Goal: Check status: Check status

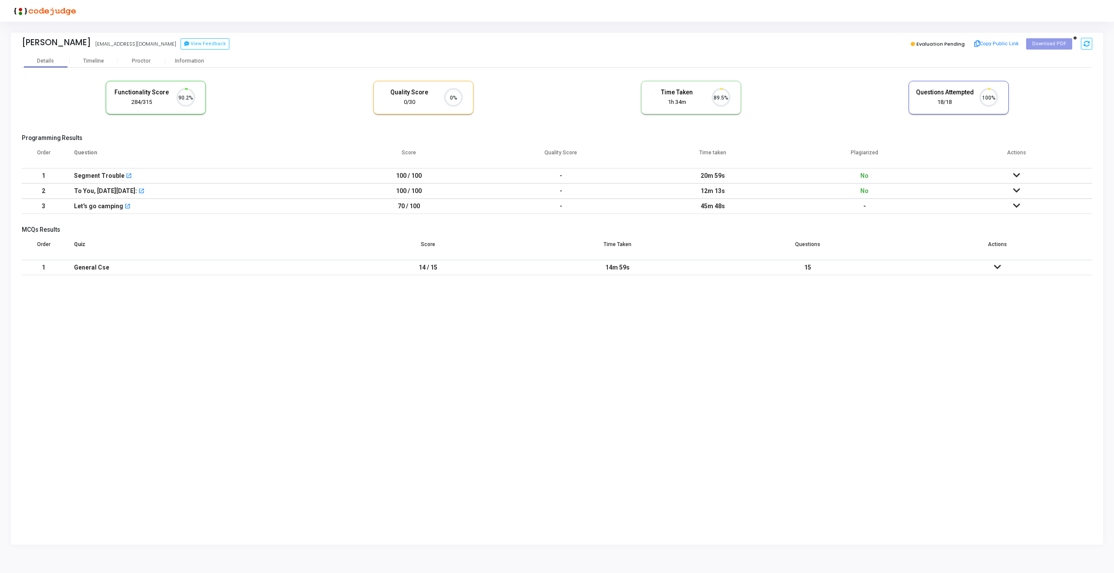
scroll to position [18, 22]
click at [139, 59] on div "Proctor" at bounding box center [141, 61] width 48 height 7
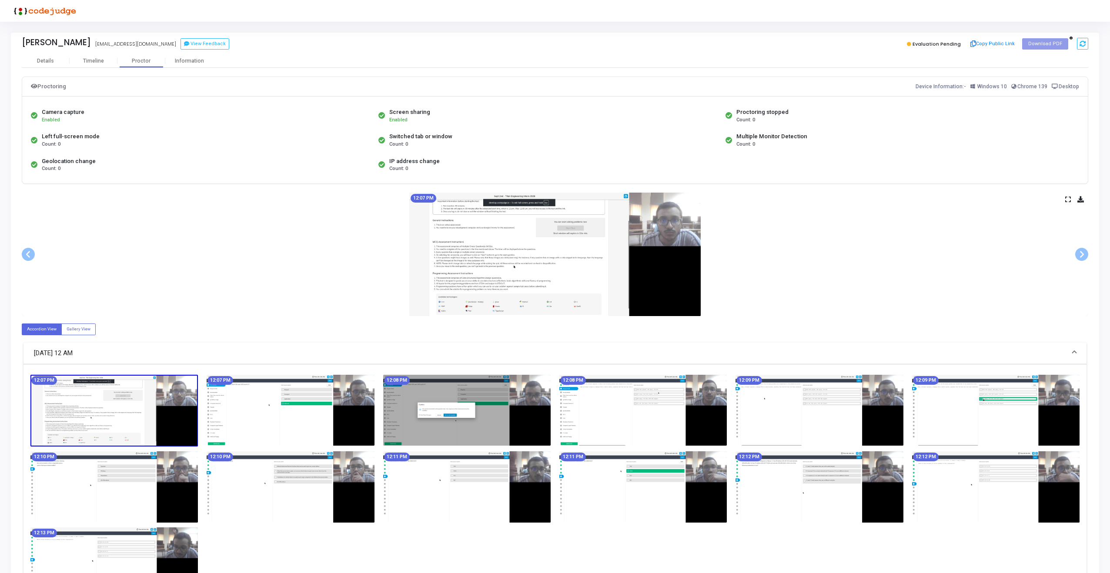
click at [1072, 199] on div "12:07 PM" at bounding box center [555, 255] width 1067 height 124
click at [1066, 199] on icon at bounding box center [1068, 199] width 6 height 5
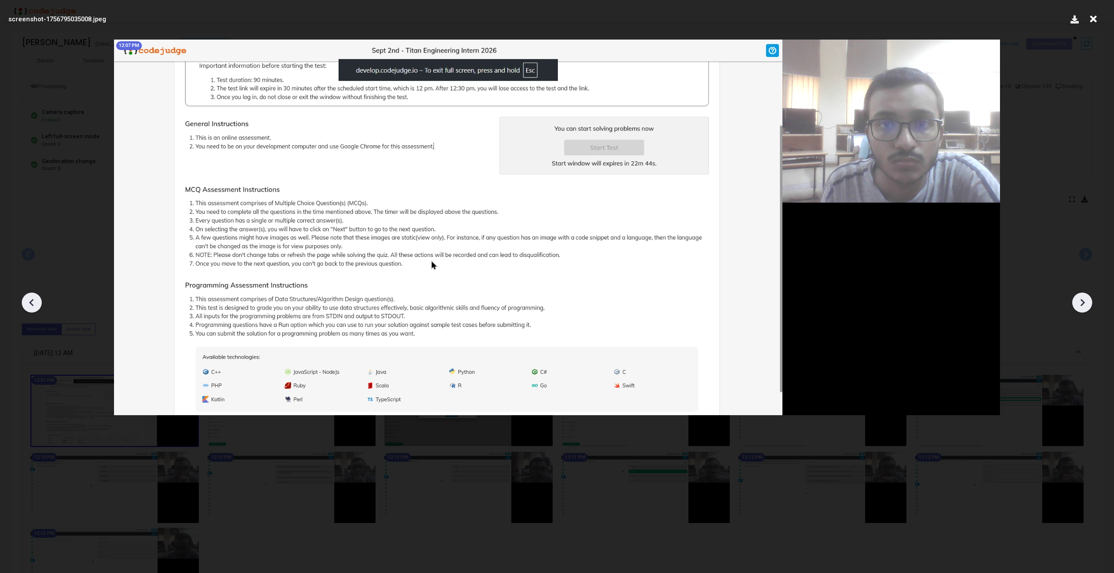
click at [1084, 297] on icon at bounding box center [1081, 302] width 13 height 13
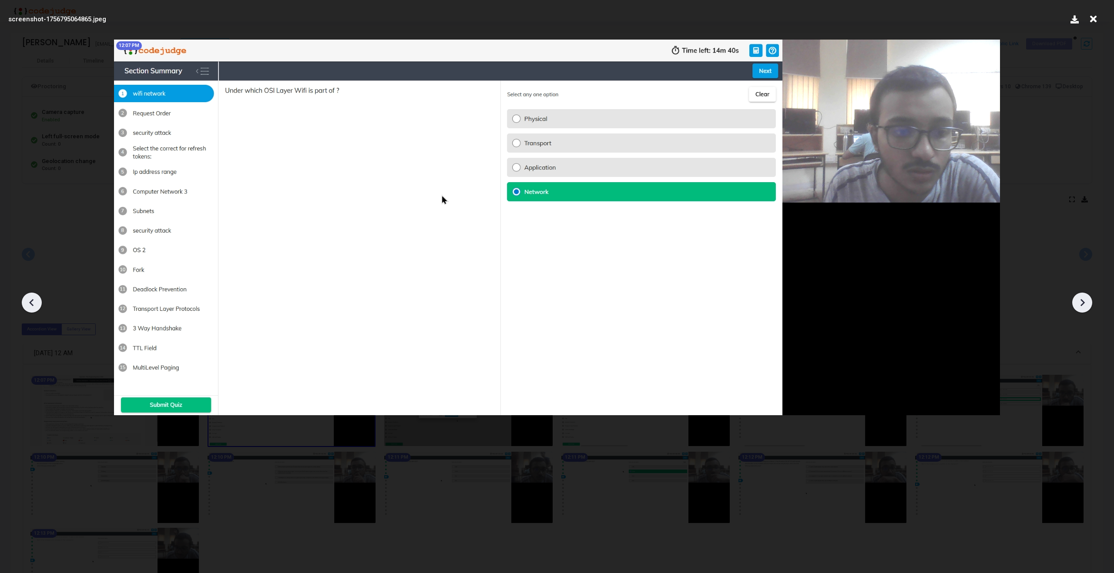
click at [1084, 297] on icon at bounding box center [1081, 302] width 13 height 13
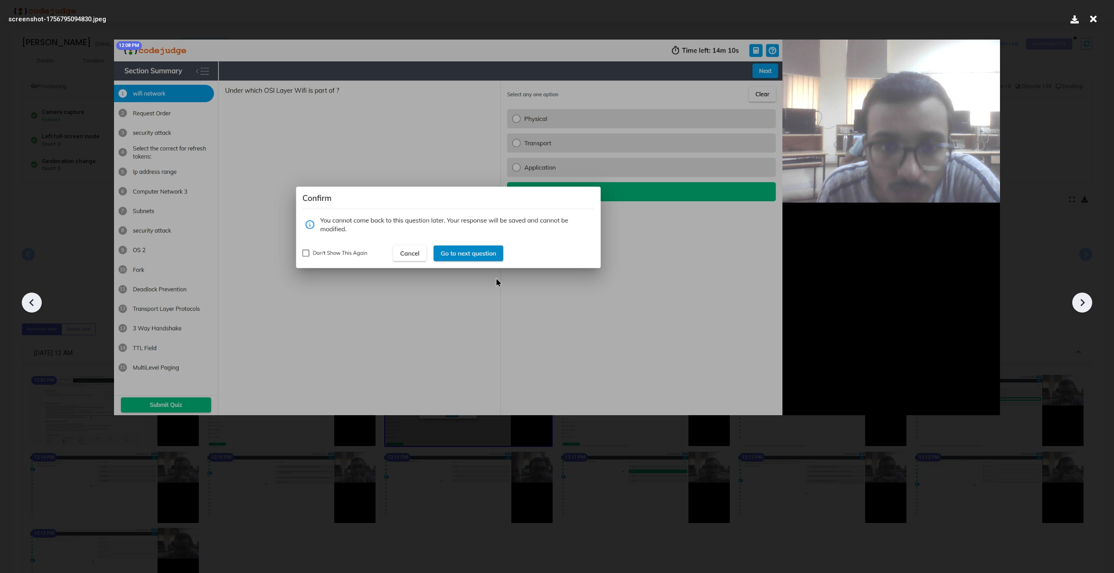
click at [1084, 297] on icon at bounding box center [1081, 302] width 13 height 13
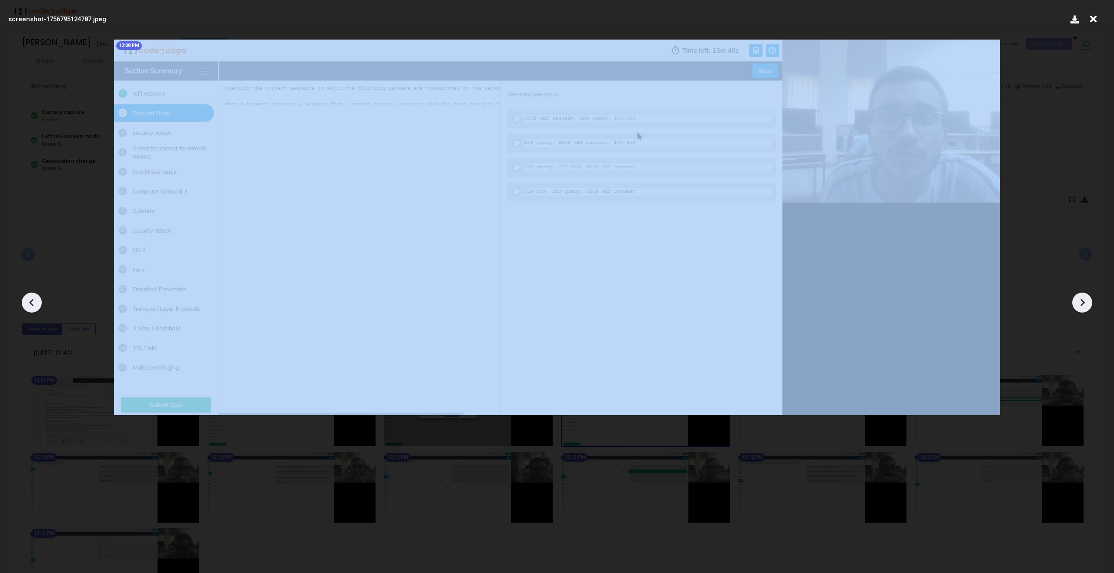
click at [1084, 297] on icon at bounding box center [1081, 302] width 13 height 13
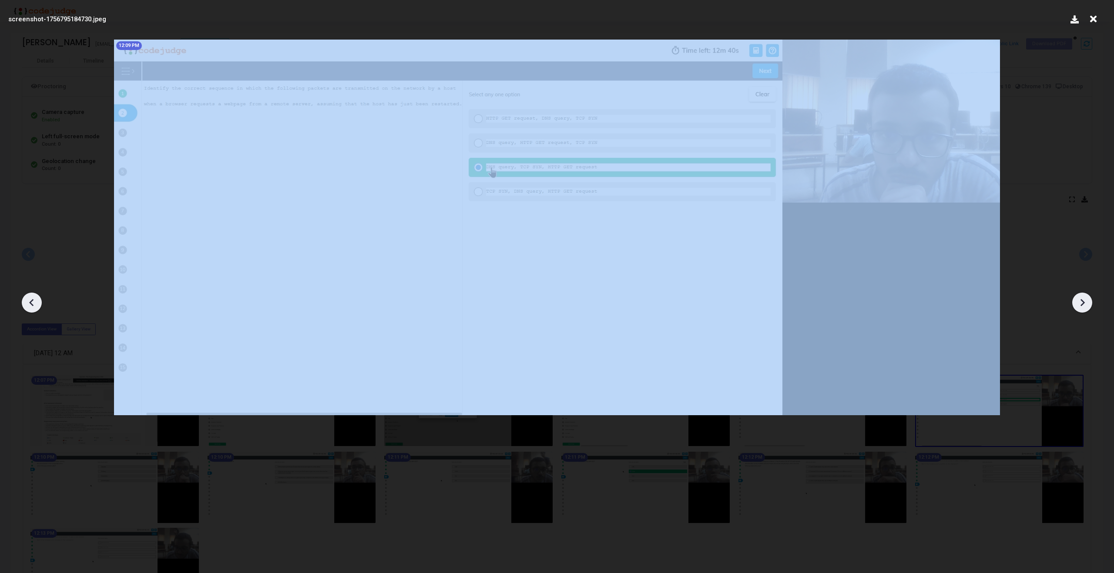
click at [1084, 297] on icon at bounding box center [1081, 302] width 13 height 13
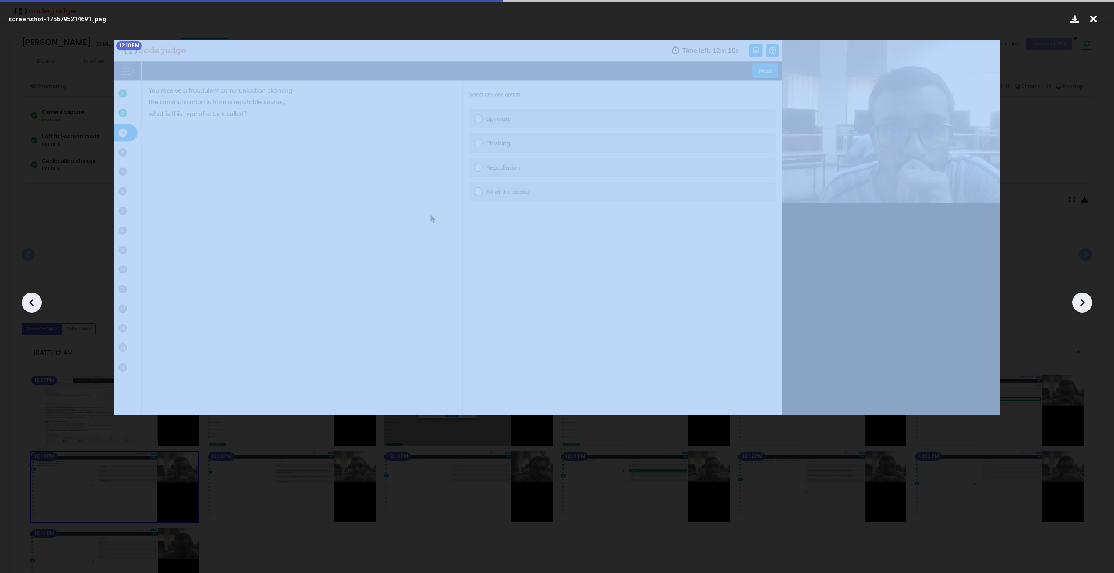
click at [1084, 297] on icon at bounding box center [1081, 302] width 13 height 13
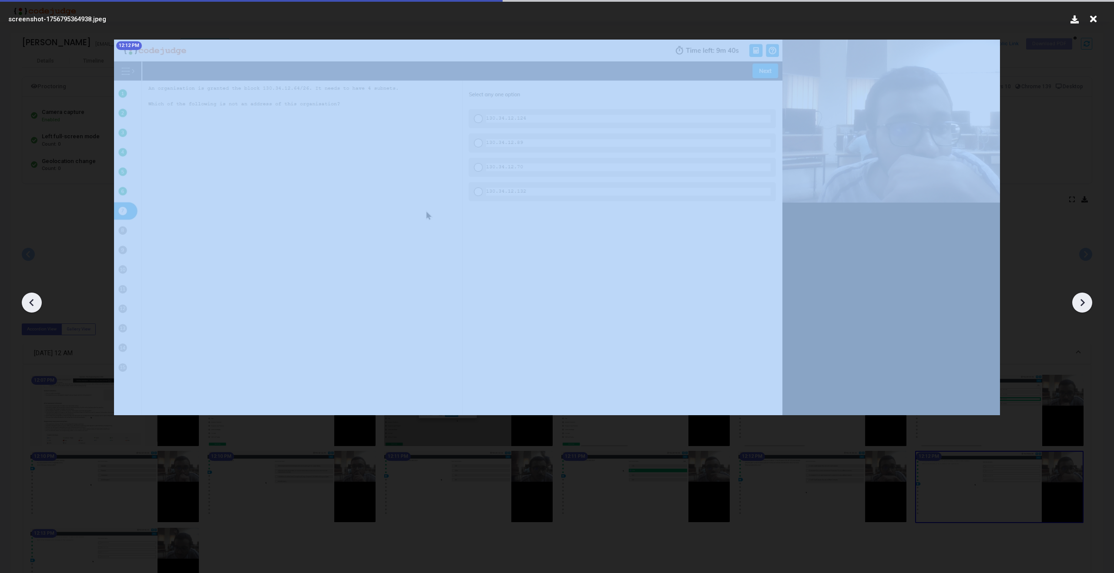
click at [1084, 297] on icon at bounding box center [1081, 302] width 13 height 13
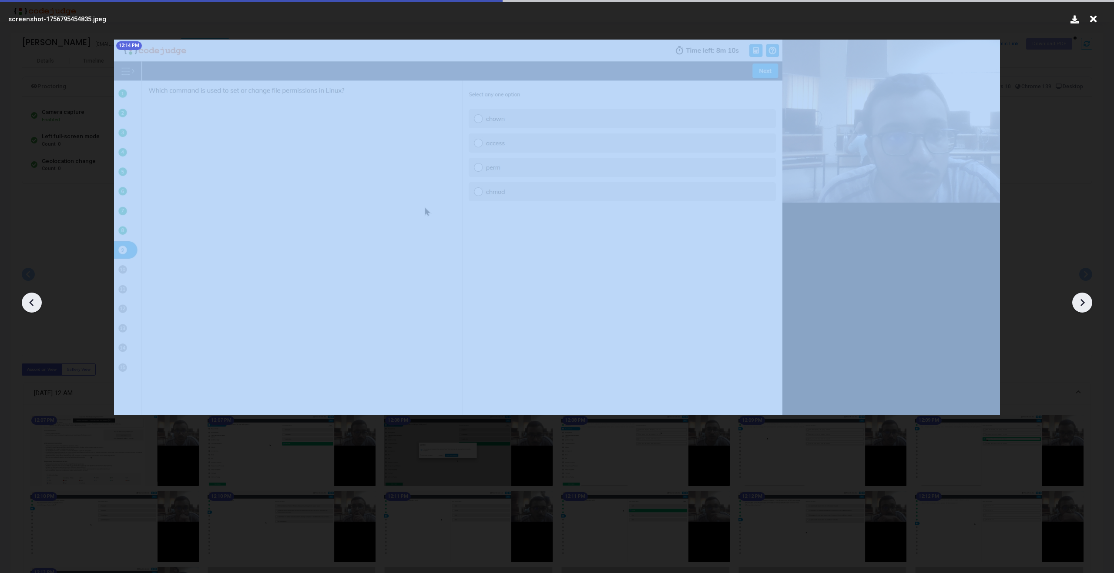
click at [1084, 297] on icon at bounding box center [1081, 302] width 13 height 13
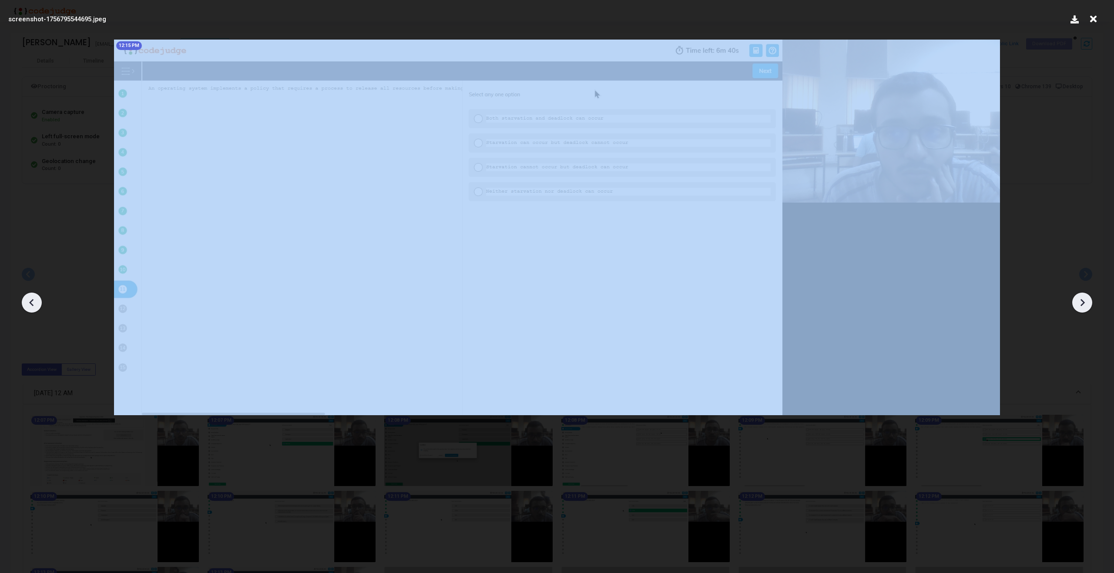
click at [1084, 297] on icon at bounding box center [1081, 302] width 13 height 13
